Goal: Information Seeking & Learning: Learn about a topic

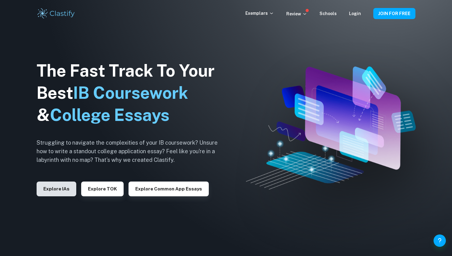
click at [62, 189] on button "Explore IAs" at bounding box center [57, 188] width 40 height 15
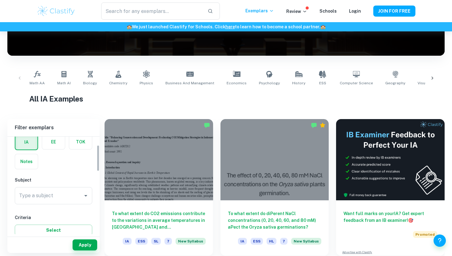
scroll to position [32, 0]
click at [64, 192] on input "Type a subject" at bounding box center [49, 195] width 63 height 12
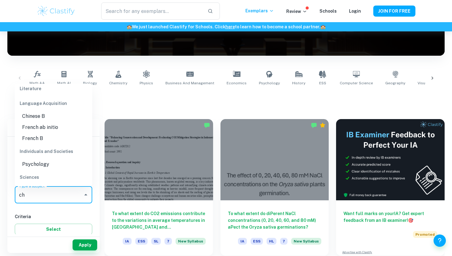
scroll to position [109, 0]
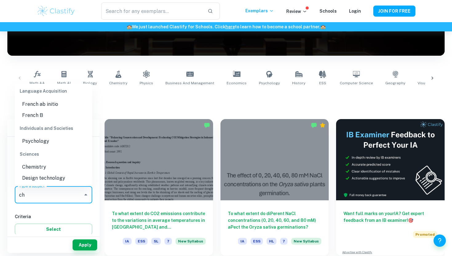
click at [46, 165] on li "Chemistry" at bounding box center [54, 166] width 78 height 11
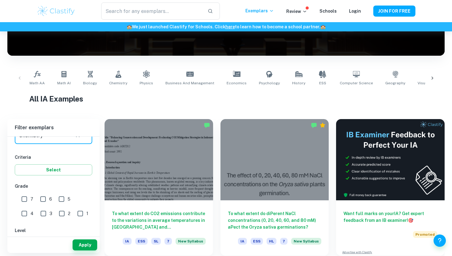
scroll to position [89, 0]
type input "Chemistry"
click at [28, 199] on input "7" at bounding box center [24, 201] width 12 height 12
checkbox input "true"
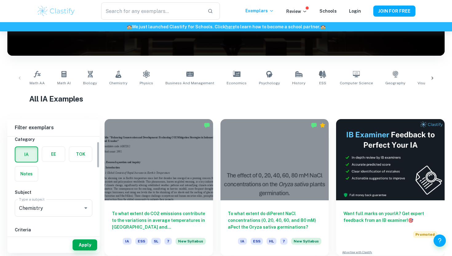
scroll to position [0, 0]
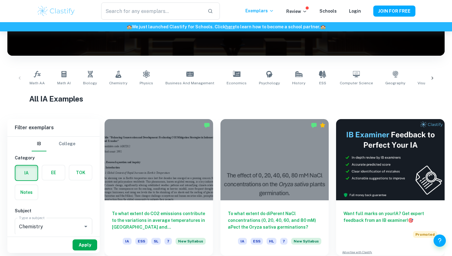
click at [86, 248] on button "Apply" at bounding box center [85, 244] width 25 height 11
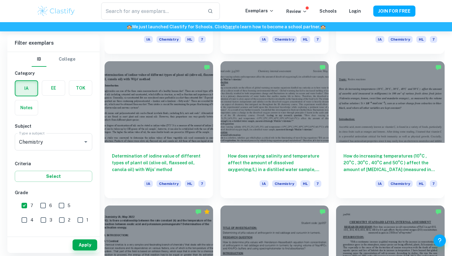
scroll to position [3755, 0]
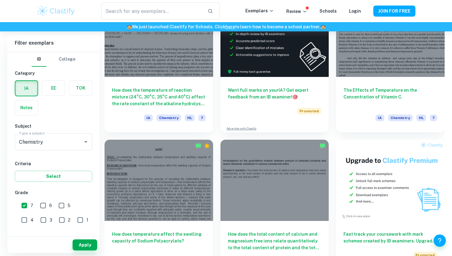
scroll to position [4122, 0]
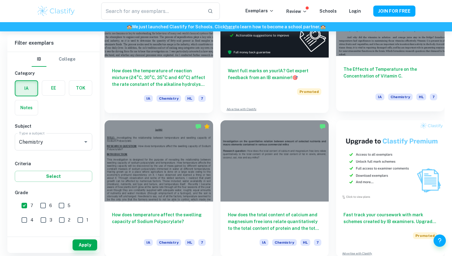
click at [390, 81] on h6 "The Effects of Temperature on the Concentration of Vitamin C." at bounding box center [391, 76] width 94 height 20
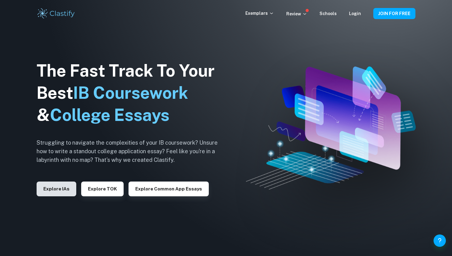
click at [59, 190] on button "Explore IAs" at bounding box center [57, 188] width 40 height 15
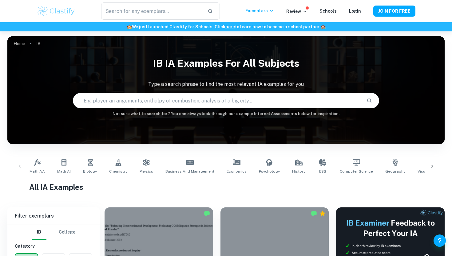
click at [126, 100] on input "text" at bounding box center [217, 100] width 288 height 17
paste input "[URL][DOMAIN_NAME]"
type input "[URL][DOMAIN_NAME]"
type input "temperature vitamin C"
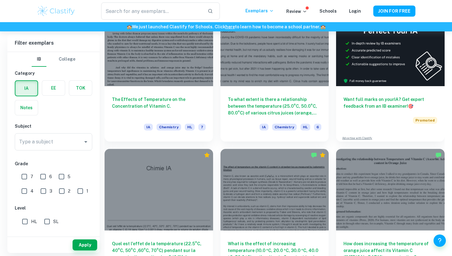
scroll to position [205, 0]
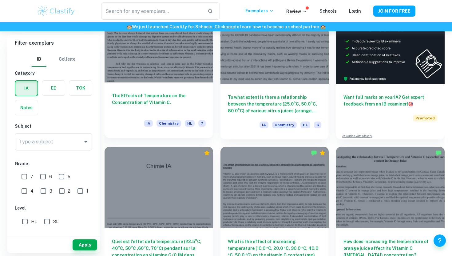
click at [131, 105] on h6 "The Effects of Temperature on the Concentration of Vitamin C." at bounding box center [159, 102] width 94 height 20
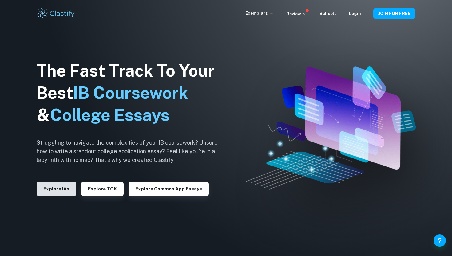
click at [56, 191] on button "Explore IAs" at bounding box center [57, 188] width 40 height 15
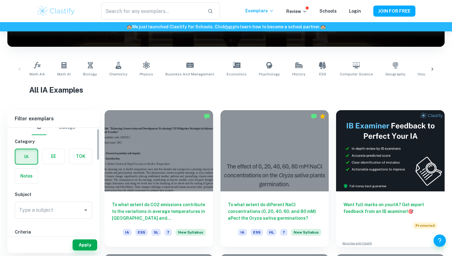
scroll to position [8, 0]
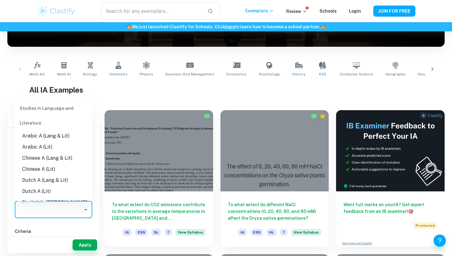
click at [56, 206] on input "Type a subject" at bounding box center [49, 210] width 63 height 12
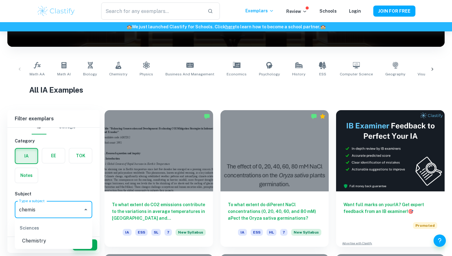
click at [50, 241] on li "Chemistry" at bounding box center [54, 240] width 78 height 11
type input "Chemistry"
click at [83, 247] on button "Apply" at bounding box center [85, 244] width 25 height 11
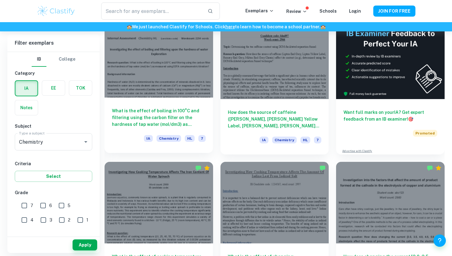
scroll to position [196, 0]
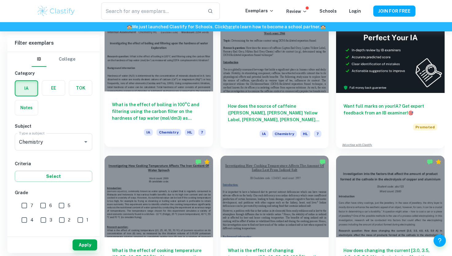
click at [140, 126] on div "What is the effect of boiling in 100°C and filtering using the carbon filter on…" at bounding box center [159, 118] width 109 height 55
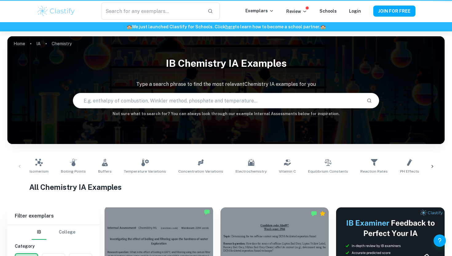
scroll to position [196, 0]
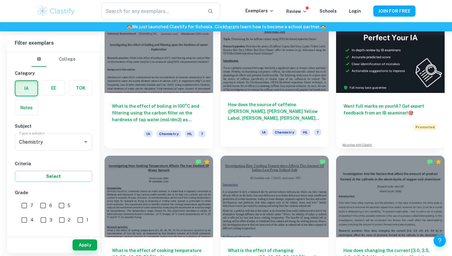
click at [254, 89] on div at bounding box center [275, 50] width 109 height 81
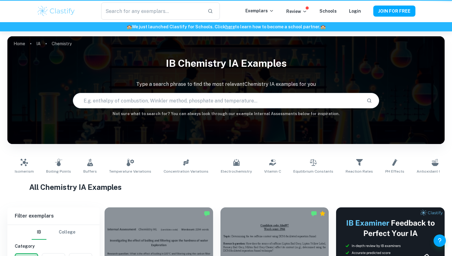
scroll to position [196, 0]
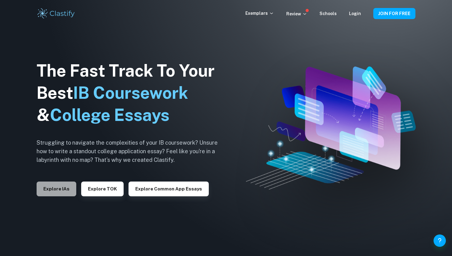
click at [54, 192] on button "Explore IAs" at bounding box center [57, 188] width 40 height 15
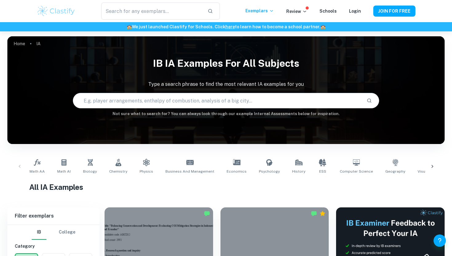
click at [146, 107] on input "text" at bounding box center [217, 100] width 288 height 17
type input "temperature vitamin C"
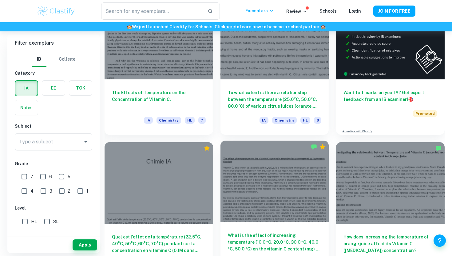
scroll to position [237, 0]
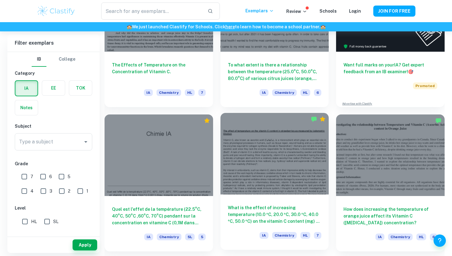
click at [254, 181] on div at bounding box center [275, 153] width 109 height 81
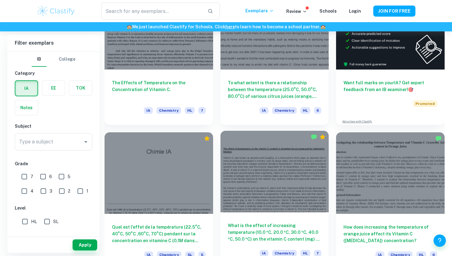
scroll to position [210, 0]
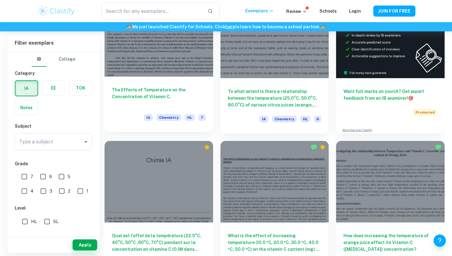
click at [178, 90] on h6 "The Effects of Temperature on the Concentration of Vitamin C." at bounding box center [159, 96] width 94 height 20
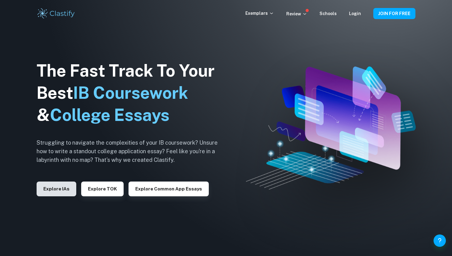
click at [56, 190] on button "Explore IAs" at bounding box center [57, 188] width 40 height 15
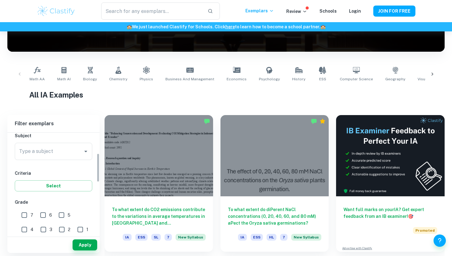
scroll to position [72, 0]
click at [62, 152] on input "Type a subject" at bounding box center [49, 150] width 63 height 12
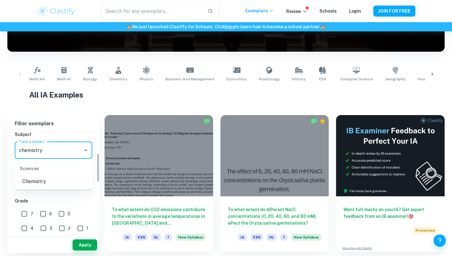
type input "chemistry"
click at [27, 215] on input "7" at bounding box center [24, 214] width 12 height 12
checkbox input "true"
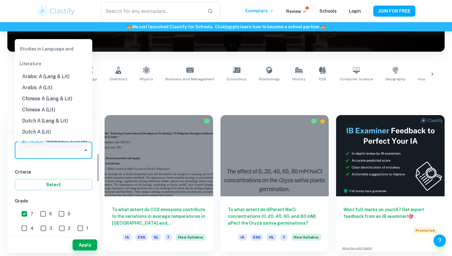
click at [52, 155] on input "Type a subject" at bounding box center [49, 150] width 63 height 12
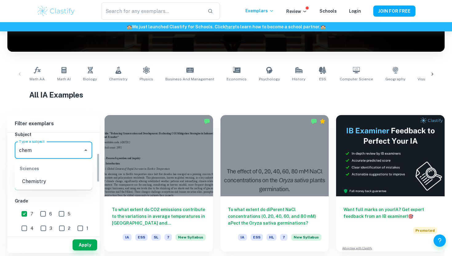
click at [52, 184] on li "Chemistry" at bounding box center [54, 181] width 78 height 11
type input "Chemistry"
click at [88, 240] on button "Apply" at bounding box center [85, 244] width 25 height 11
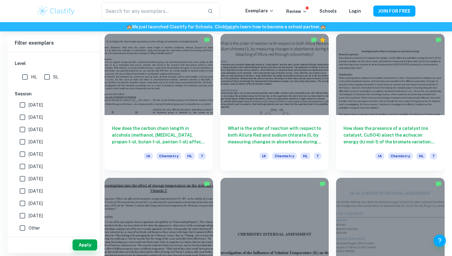
scroll to position [756, 0]
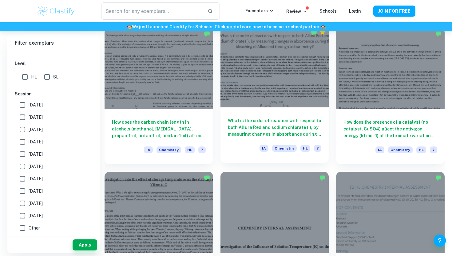
click at [256, 115] on div "What is the order of reaction with respect to both Allura Red and sodium chlora…" at bounding box center [275, 134] width 109 height 55
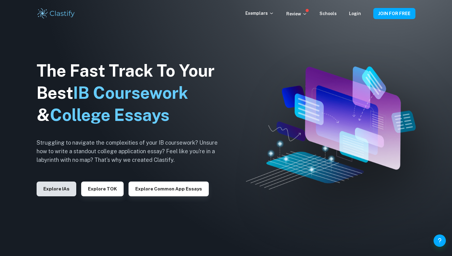
click at [59, 191] on button "Explore IAs" at bounding box center [57, 188] width 40 height 15
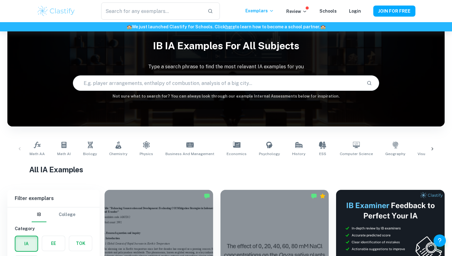
scroll to position [18, 0]
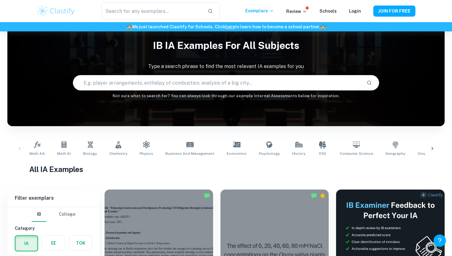
click at [119, 86] on input "text" at bounding box center [217, 82] width 288 height 17
type input "temperature vitamin C"
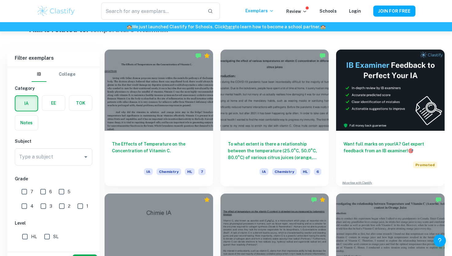
scroll to position [176, 0]
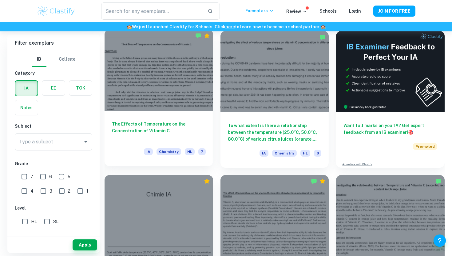
click at [151, 123] on h6 "The Effects of Temperature on the Concentration of Vitamin C." at bounding box center [159, 131] width 94 height 20
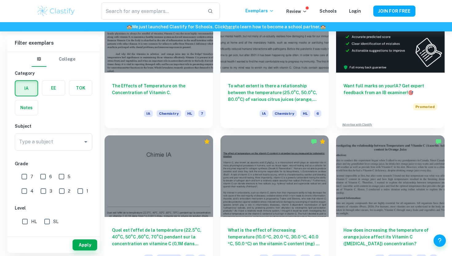
scroll to position [213, 0]
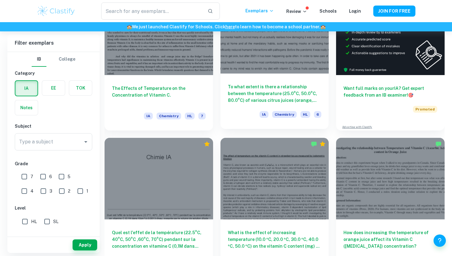
click at [262, 99] on h6 "To what extent is there a relationship between the temperature (25.0°C, 50.0°C,…" at bounding box center [275, 93] width 94 height 20
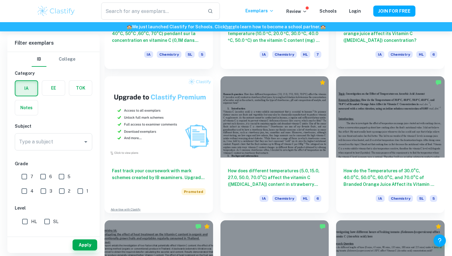
scroll to position [420, 0]
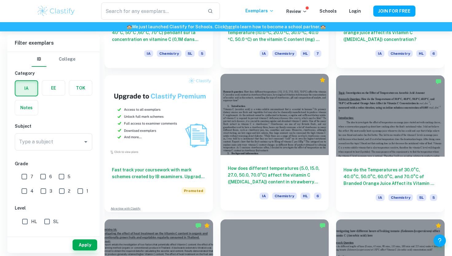
click at [283, 180] on h6 "How does different temperatures (5.0, 15.0, 27.0, 50.0, 70.0°C) affect the vita…" at bounding box center [275, 175] width 94 height 20
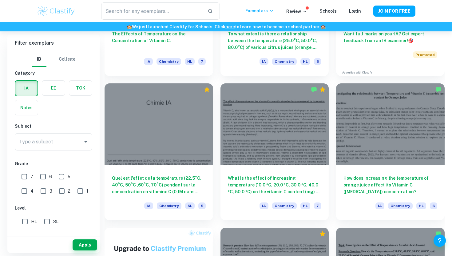
scroll to position [269, 0]
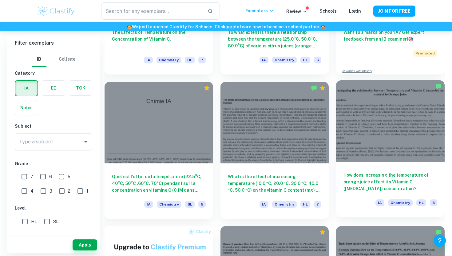
click at [392, 180] on h6 "How does increasing the temperature of orange juice affect its Vitamin C ([MEDI…" at bounding box center [391, 182] width 94 height 20
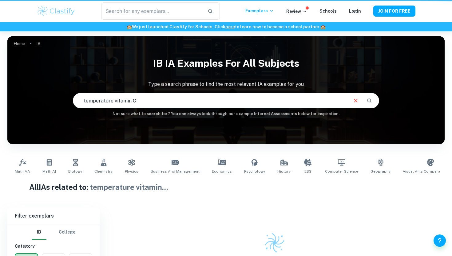
scroll to position [44, 0]
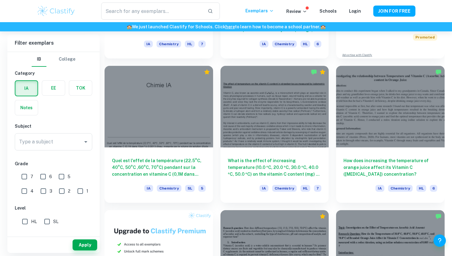
scroll to position [293, 0]
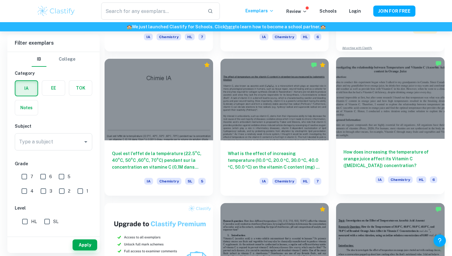
click at [356, 153] on h6 "How does increasing the temperature of orange juice affect its Vitamin C ([MEDI…" at bounding box center [391, 159] width 94 height 20
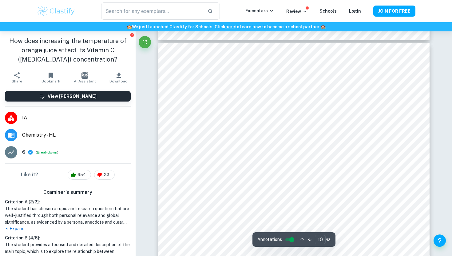
scroll to position [3607, 0]
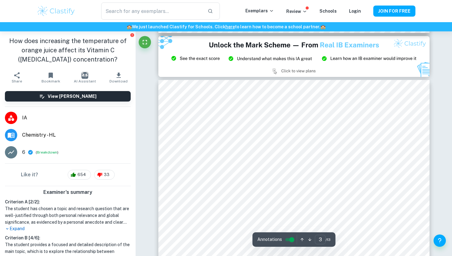
type input "2"
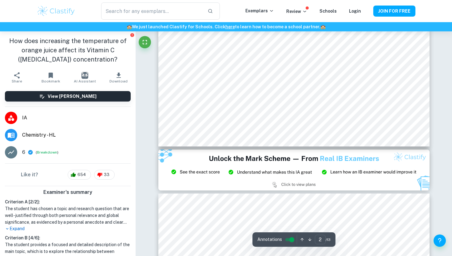
scroll to position [703, 0]
